Goal: Task Accomplishment & Management: Manage account settings

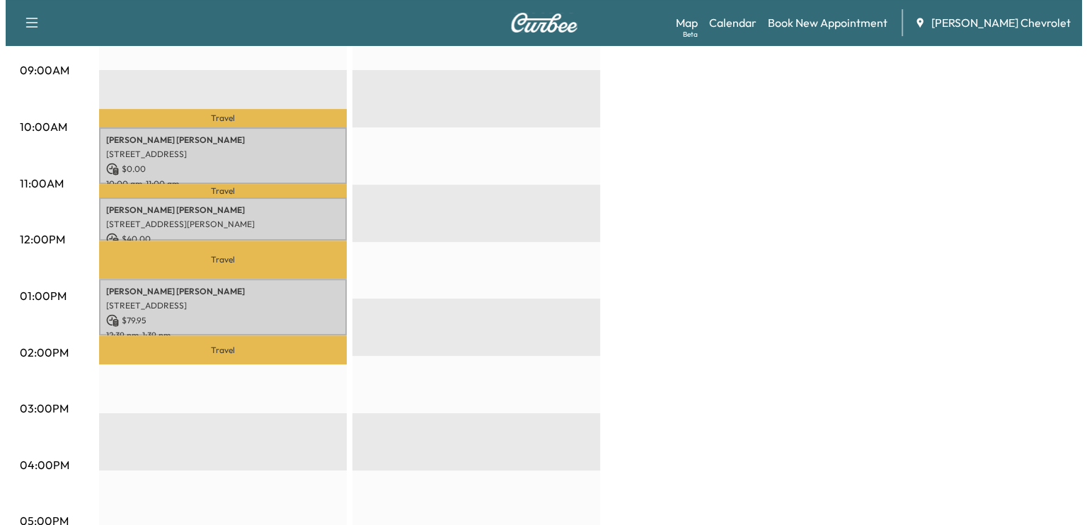
scroll to position [436, 0]
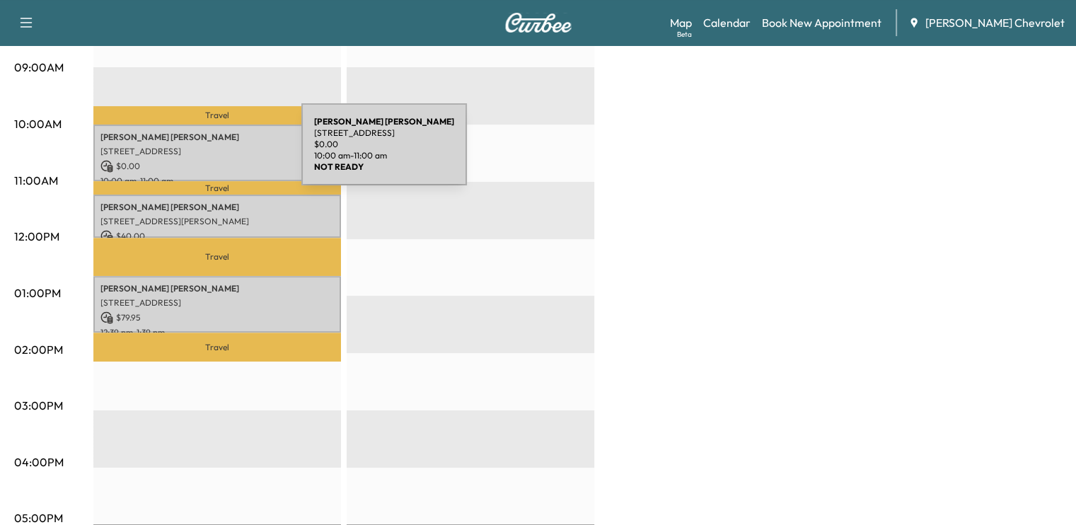
click at [195, 153] on div "[PERSON_NAME] 590 [PERSON_NAME] Ct, [GEOGRAPHIC_DATA], [GEOGRAPHIC_DATA] $ 0.00…" at bounding box center [217, 153] width 248 height 57
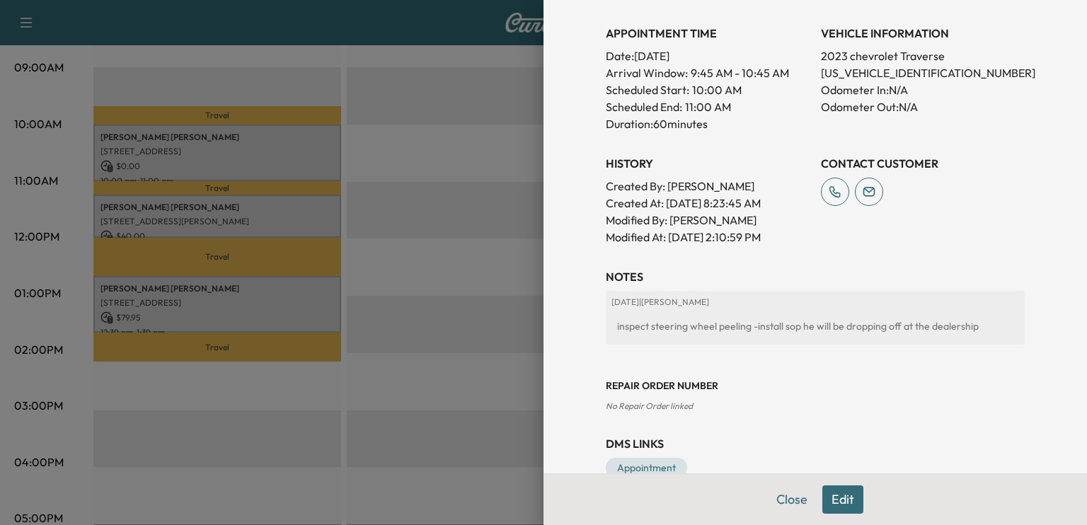
scroll to position [410, 0]
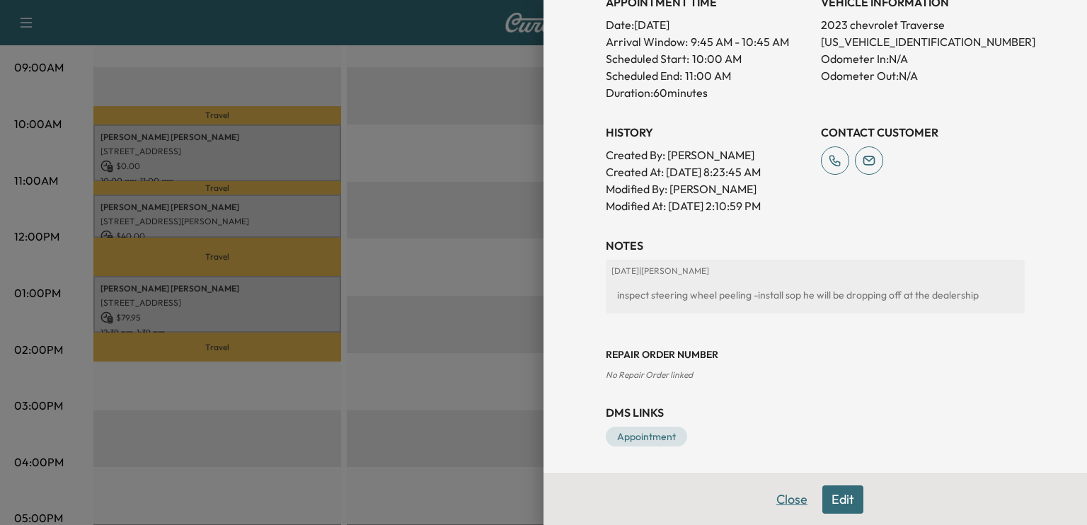
click at [772, 500] on button "Close" at bounding box center [792, 499] width 50 height 28
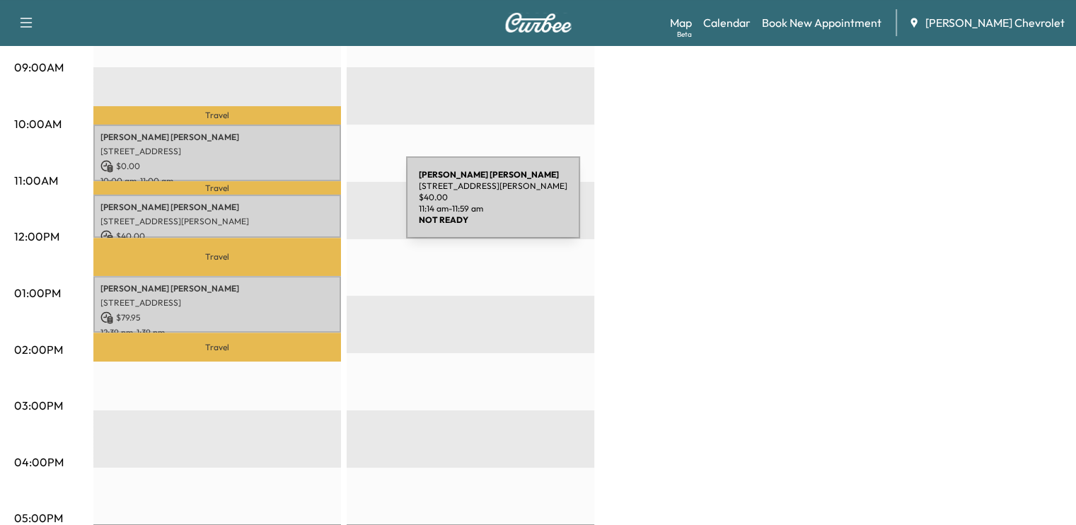
click at [300, 206] on p "Deborah l Schroeder" at bounding box center [216, 207] width 233 height 11
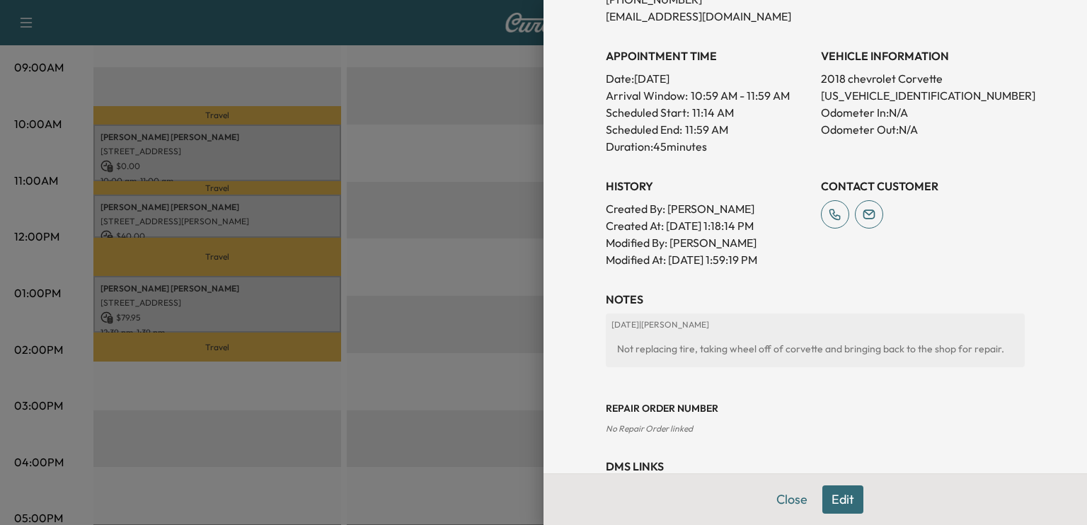
scroll to position [358, 0]
click at [271, 297] on div at bounding box center [543, 262] width 1087 height 525
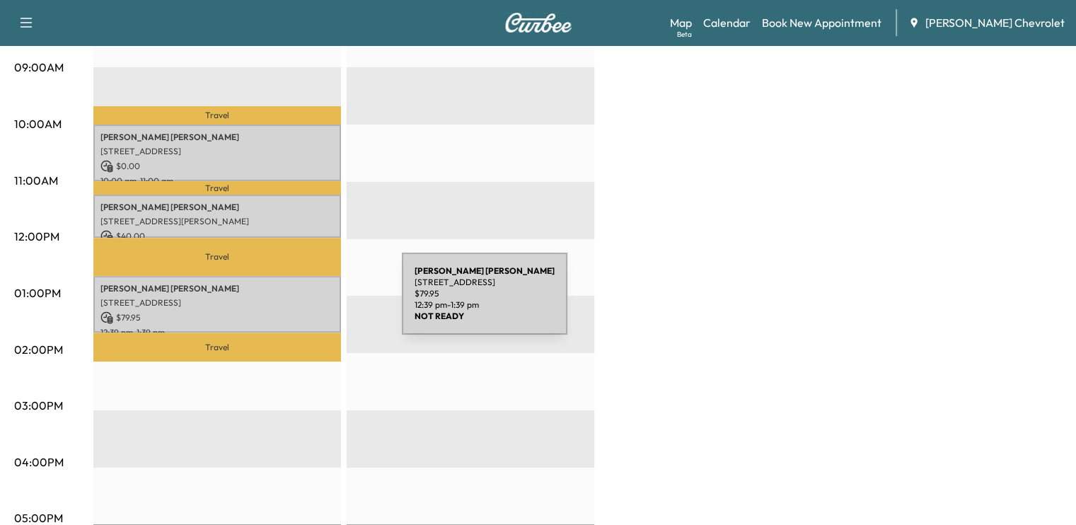
click at [296, 302] on p "[STREET_ADDRESS]" at bounding box center [216, 302] width 233 height 11
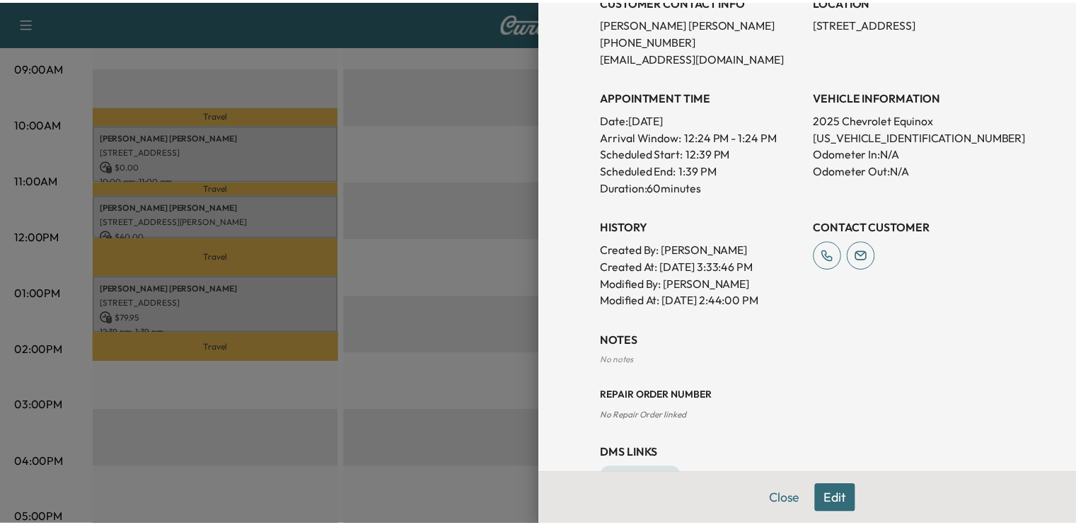
scroll to position [357, 0]
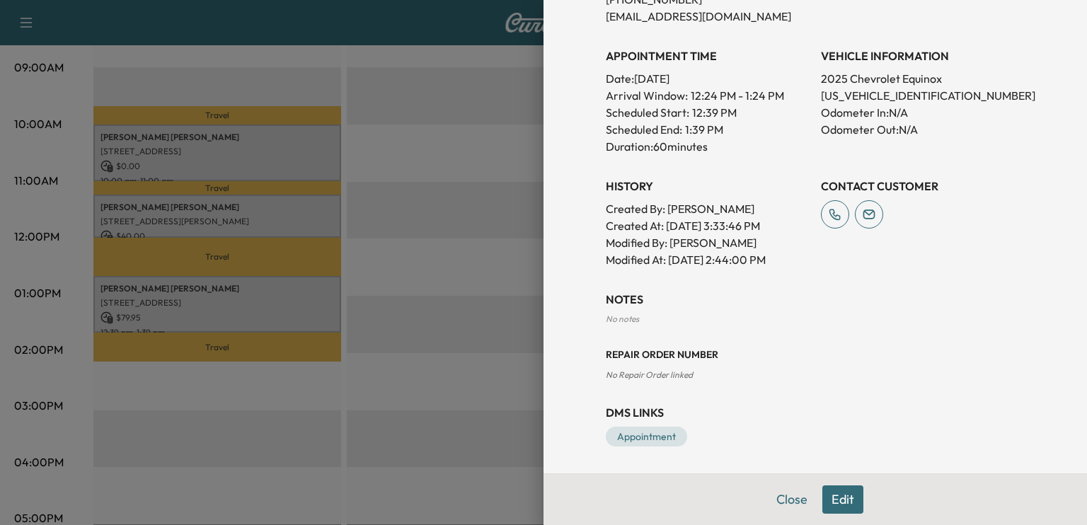
click at [372, 306] on div at bounding box center [543, 262] width 1087 height 525
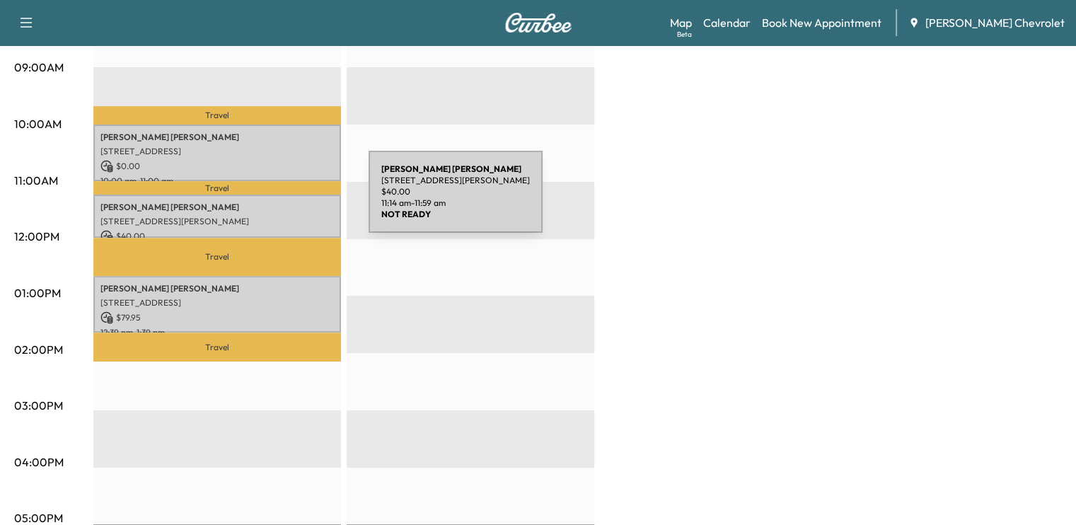
click at [262, 202] on p "Deborah l Schroeder" at bounding box center [216, 207] width 233 height 11
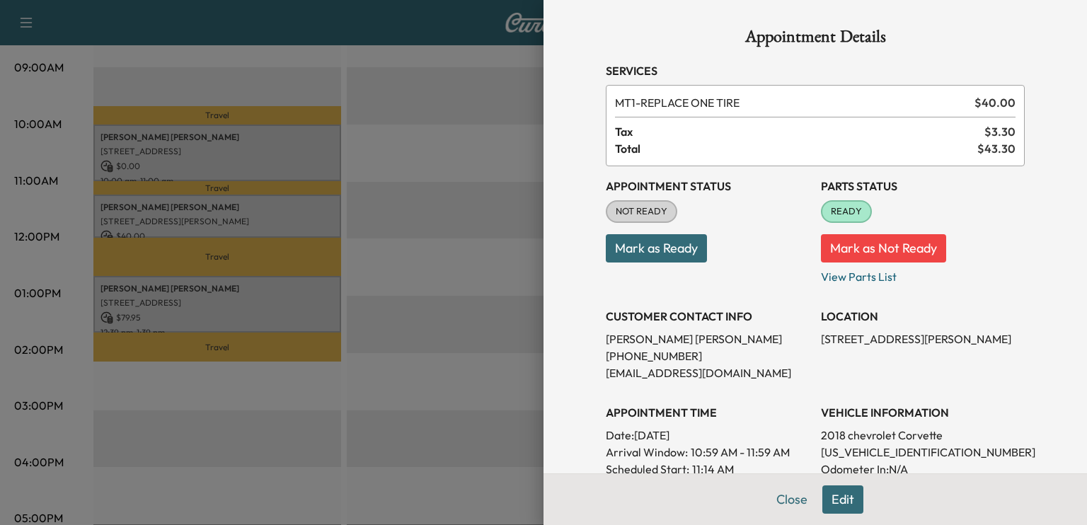
click at [652, 251] on button "Mark as Ready" at bounding box center [656, 248] width 101 height 28
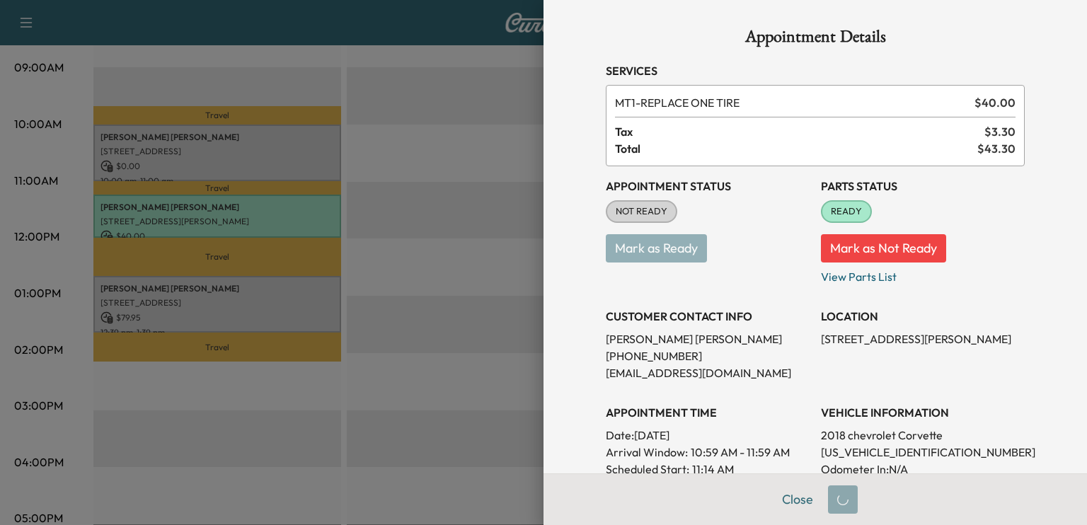
click at [289, 306] on div at bounding box center [543, 262] width 1087 height 525
click at [785, 509] on button "Close" at bounding box center [798, 499] width 50 height 28
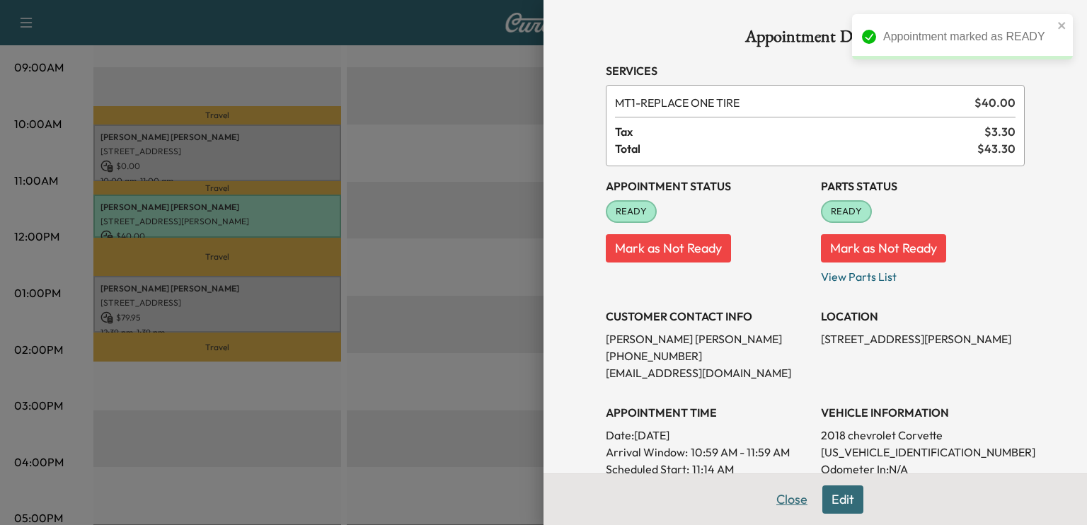
click at [782, 501] on button "Close" at bounding box center [792, 499] width 50 height 28
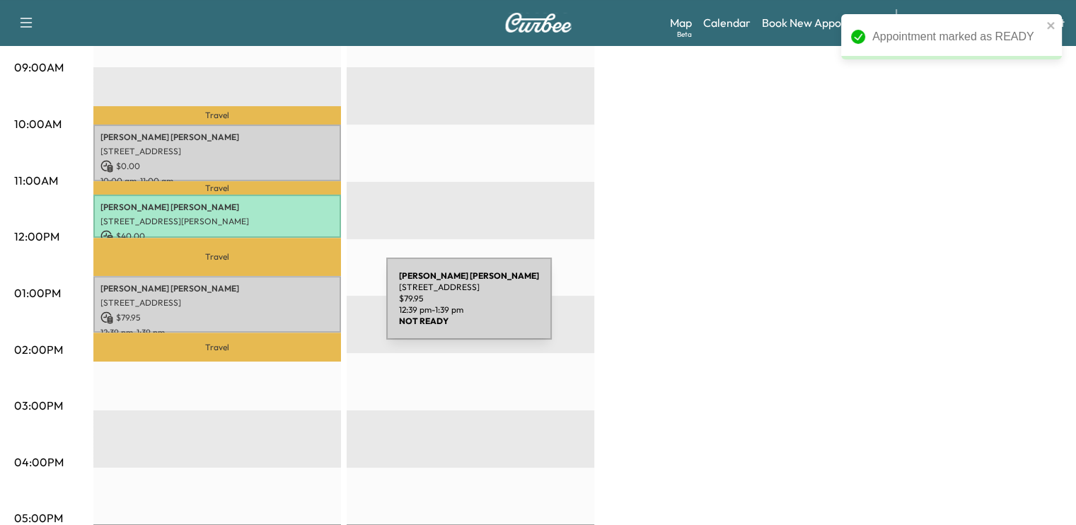
click at [281, 311] on p "$ 79.95" at bounding box center [216, 317] width 233 height 13
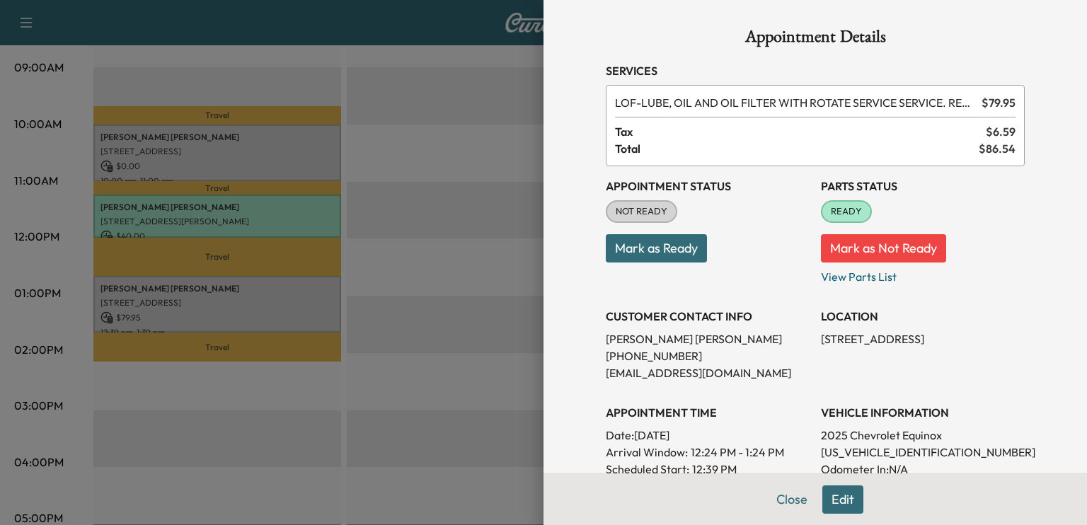
click at [672, 254] on button "Mark as Ready" at bounding box center [656, 248] width 101 height 28
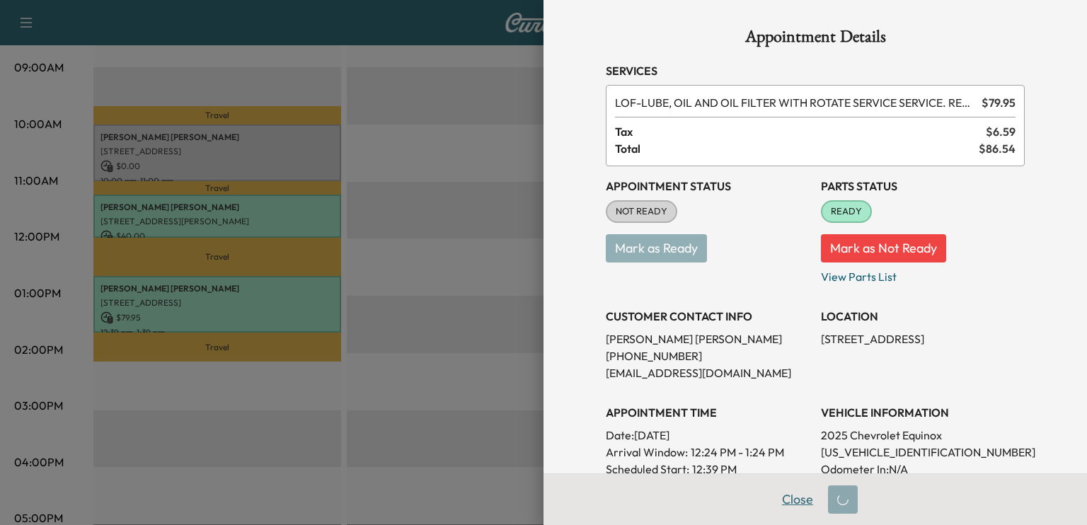
click at [788, 502] on button "Close" at bounding box center [798, 499] width 50 height 28
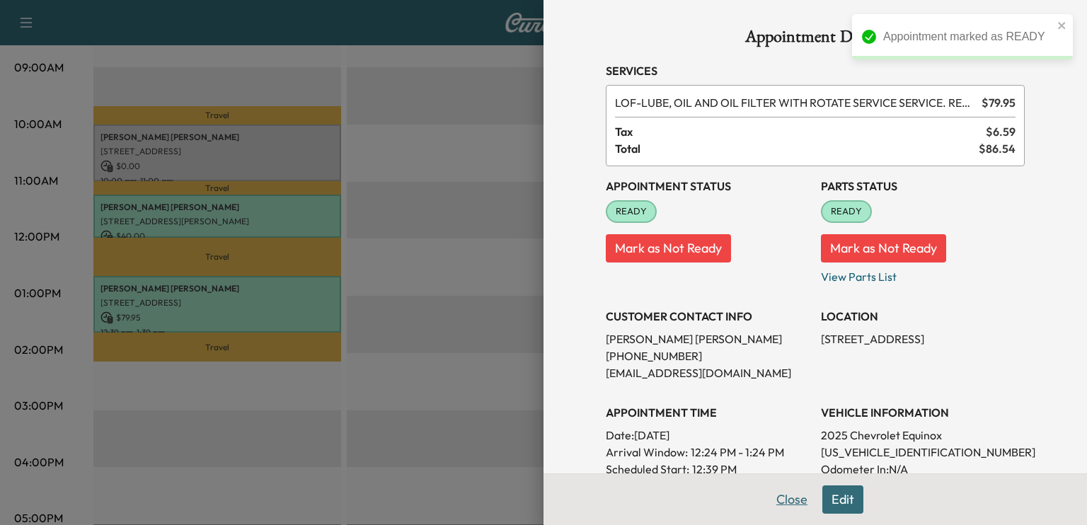
click at [784, 506] on button "Close" at bounding box center [792, 499] width 50 height 28
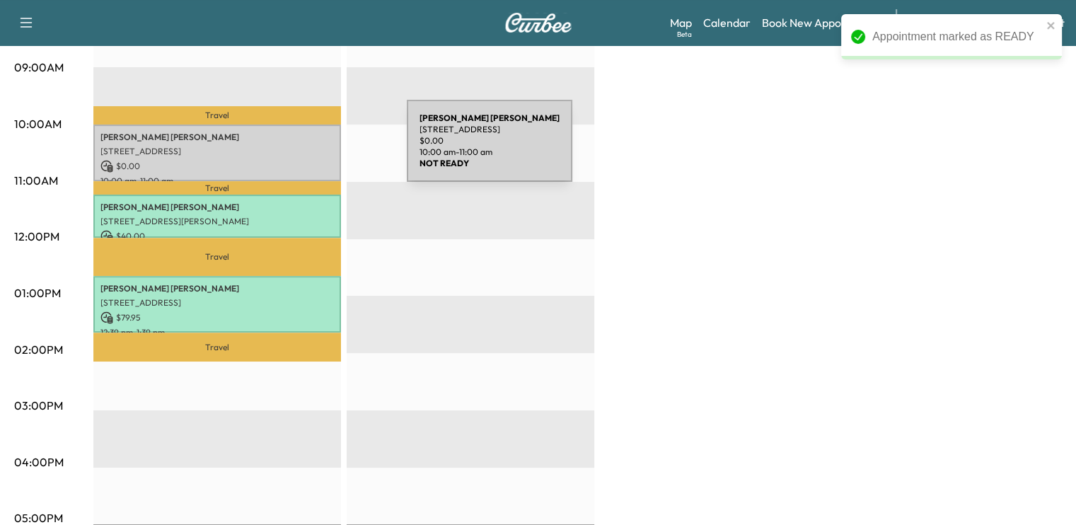
click at [301, 149] on p "[STREET_ADDRESS]" at bounding box center [216, 151] width 233 height 11
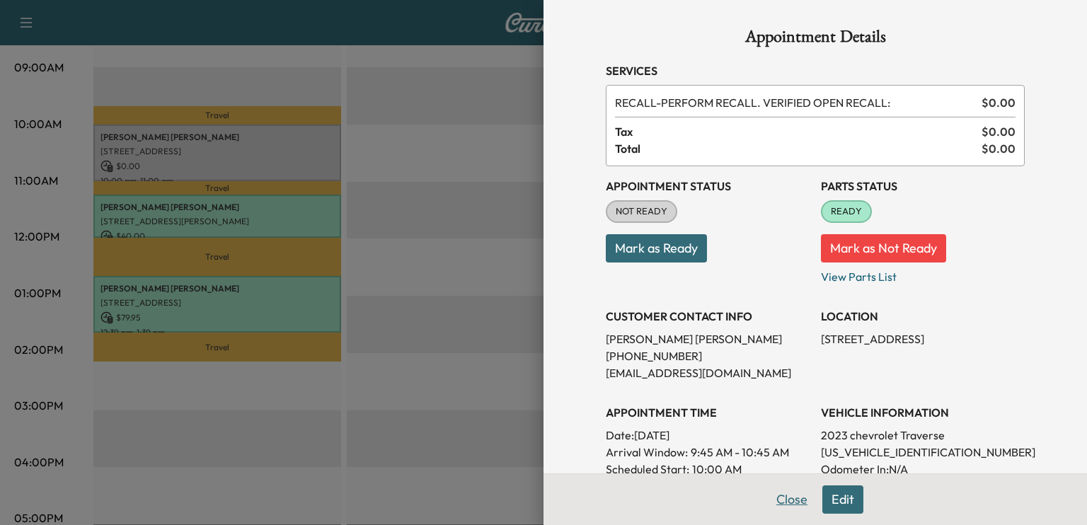
click at [782, 507] on button "Close" at bounding box center [792, 499] width 50 height 28
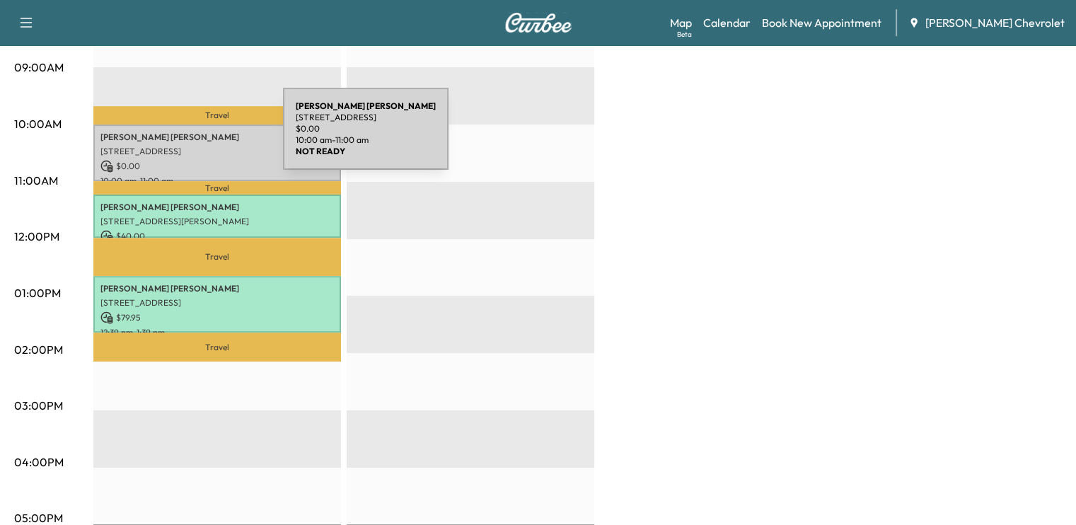
click at [177, 137] on p "EDWIN APGAR" at bounding box center [216, 137] width 233 height 11
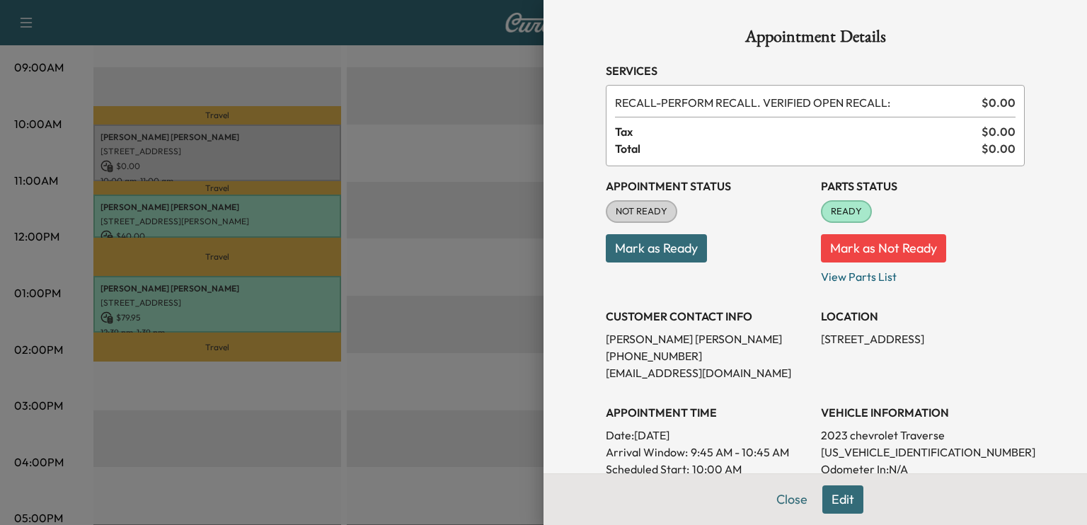
click at [683, 255] on button "Mark as Ready" at bounding box center [656, 248] width 101 height 28
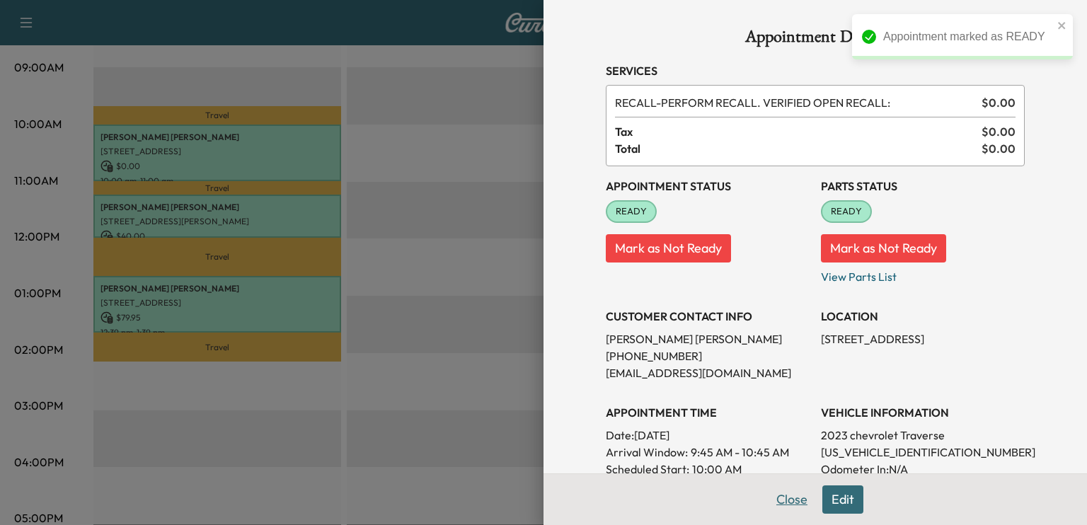
click at [778, 511] on button "Close" at bounding box center [792, 499] width 50 height 28
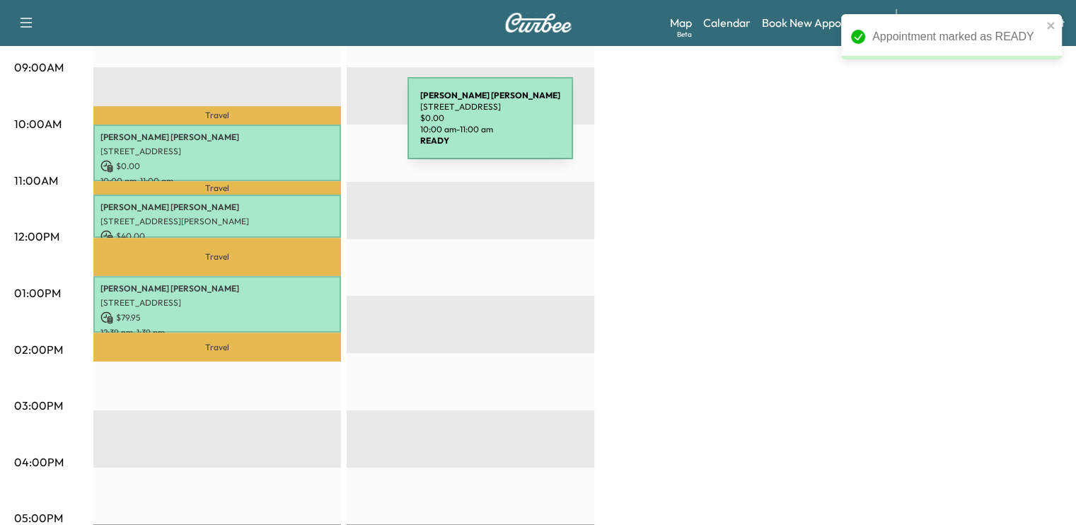
click at [303, 134] on p "EDWIN APGAR" at bounding box center [216, 137] width 233 height 11
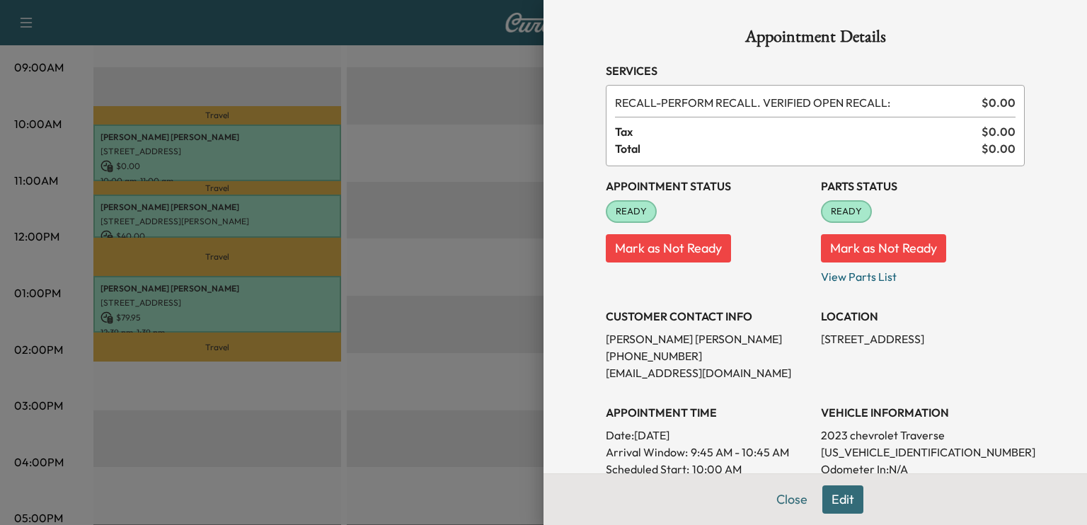
click at [641, 248] on button "Mark as Not Ready" at bounding box center [668, 248] width 125 height 28
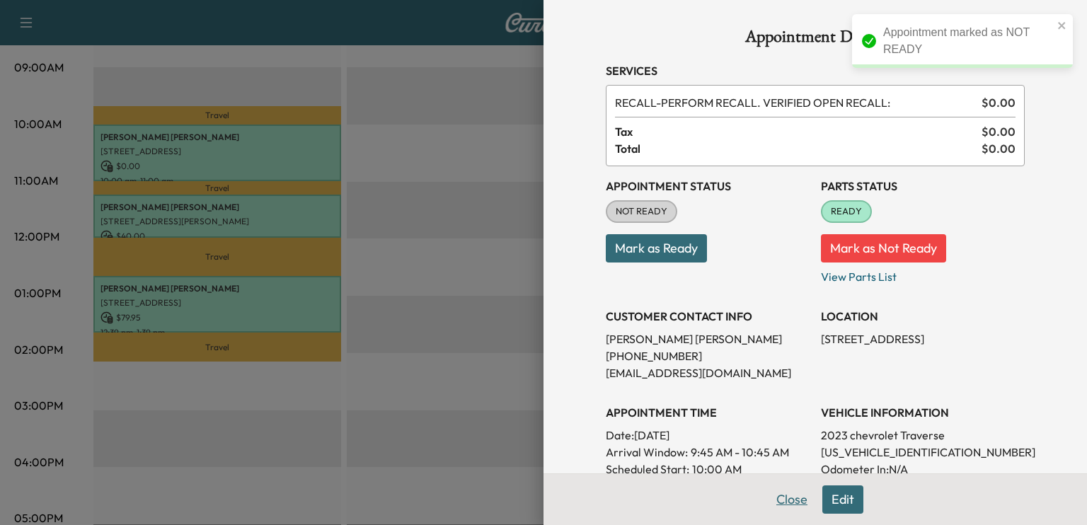
click at [771, 500] on button "Close" at bounding box center [792, 499] width 50 height 28
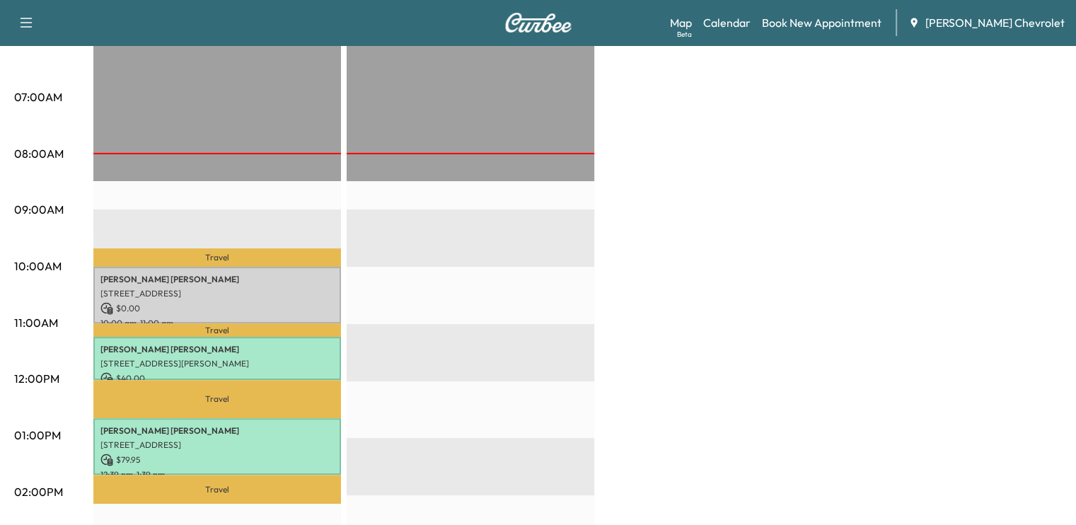
scroll to position [294, 0]
drag, startPoint x: 523, startPoint y: 424, endPoint x: 388, endPoint y: 378, distance: 142.7
click at [388, 378] on div "EST Start" at bounding box center [471, 494] width 248 height 914
